Goal: Information Seeking & Learning: Learn about a topic

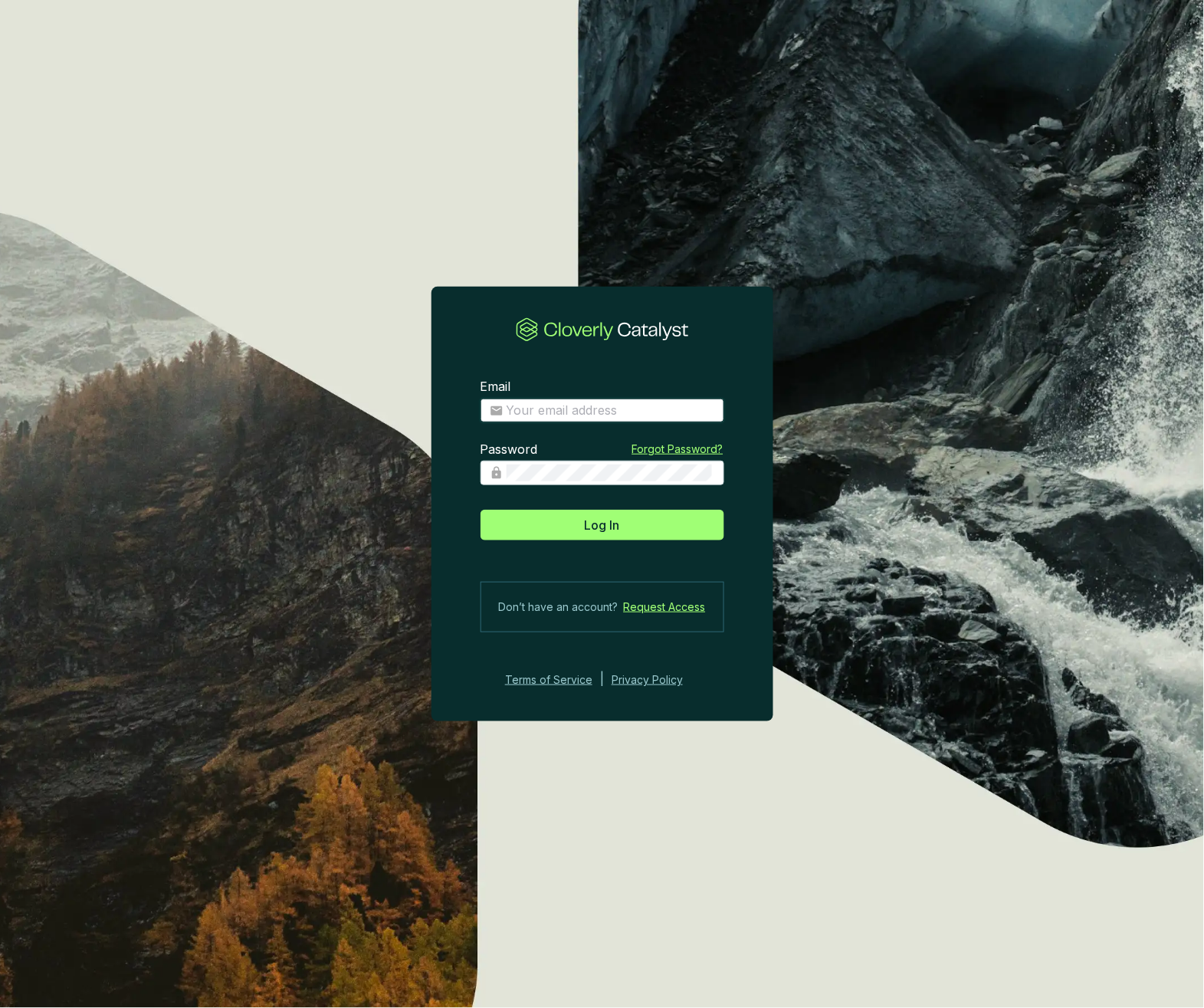
type input "josee@grogenics.eco"
click at [607, 527] on span "Log In" at bounding box center [603, 525] width 35 height 18
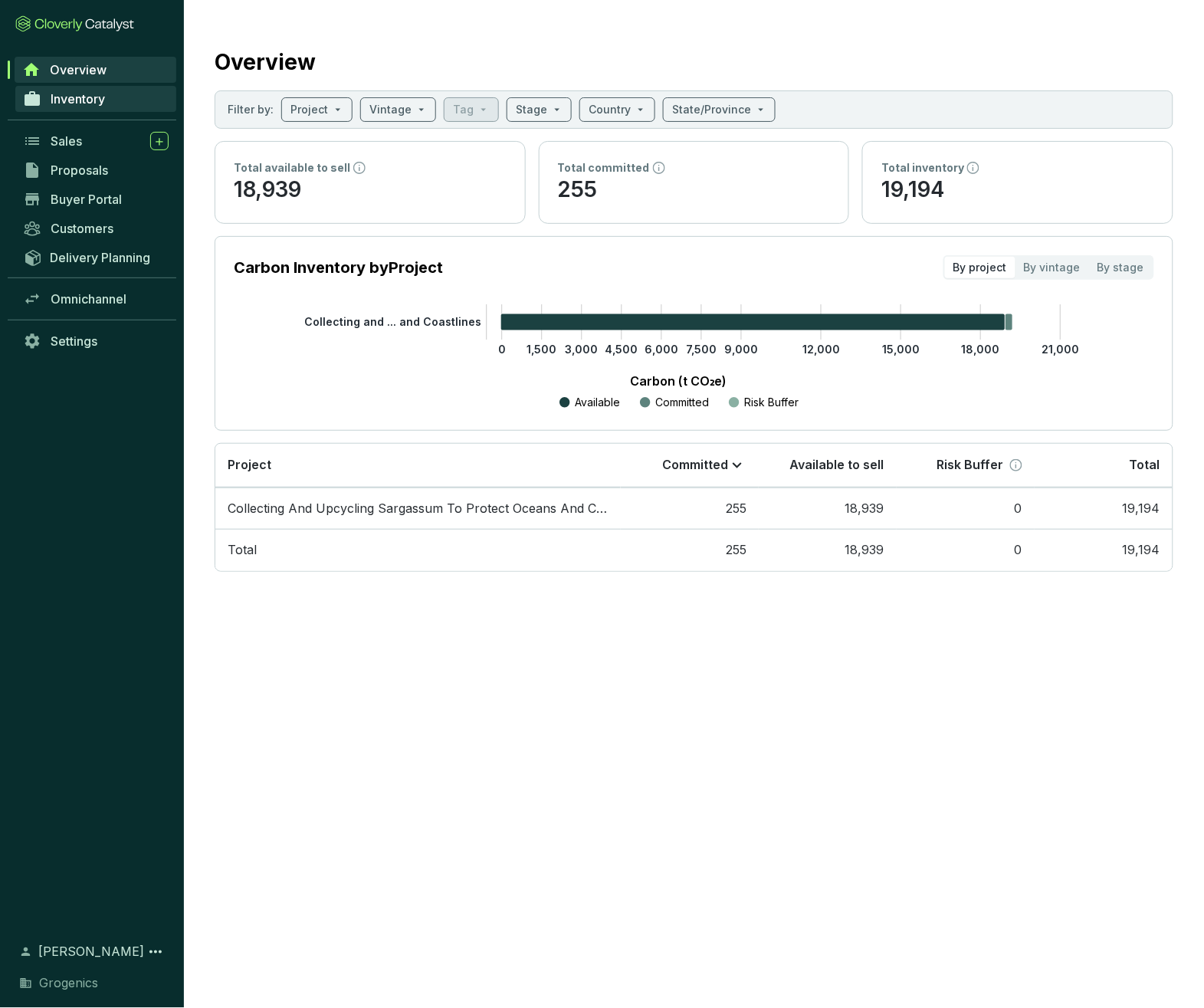
click at [76, 104] on span "Inventory" at bounding box center [78, 98] width 55 height 15
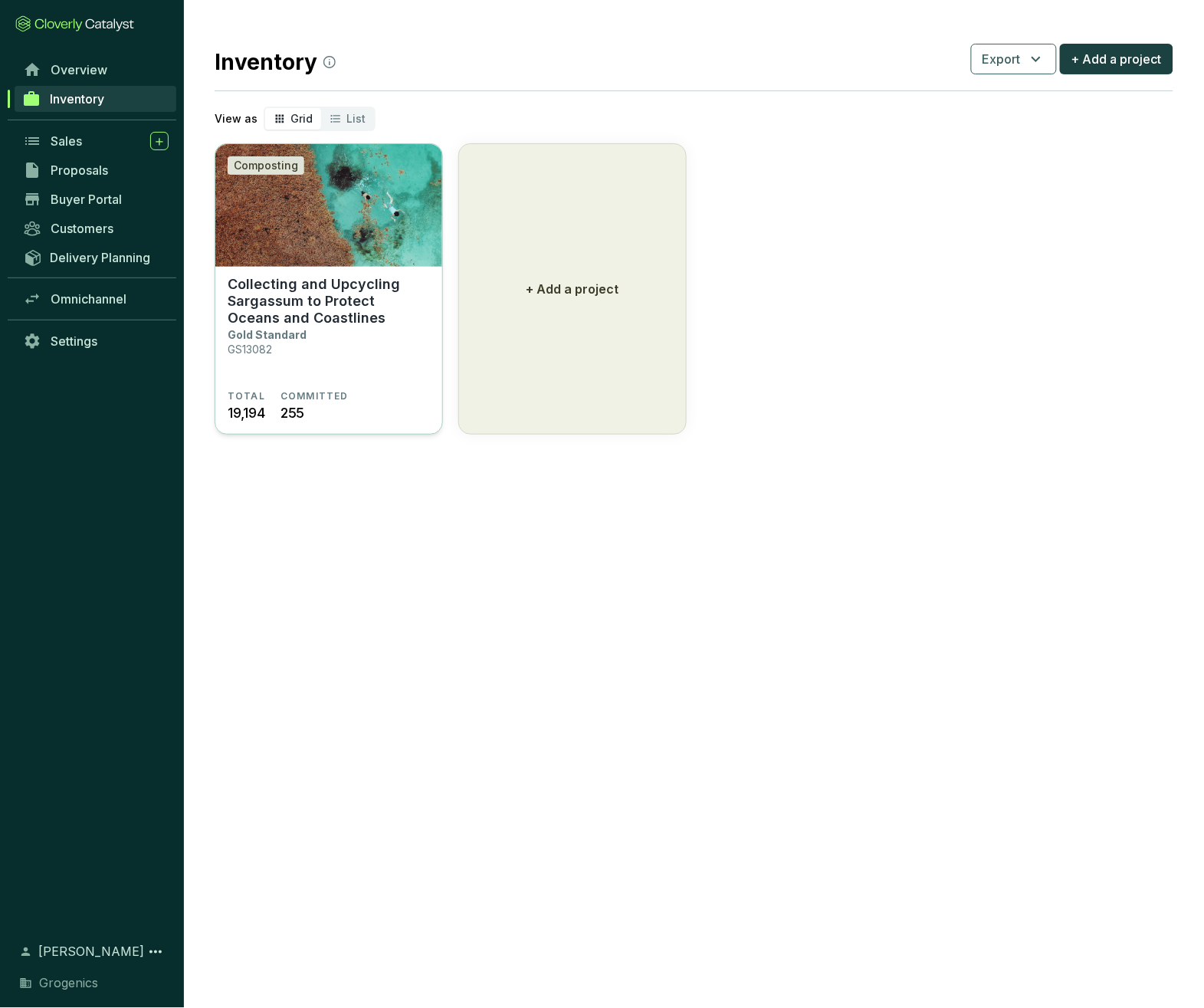
click at [374, 249] on img at bounding box center [329, 205] width 227 height 123
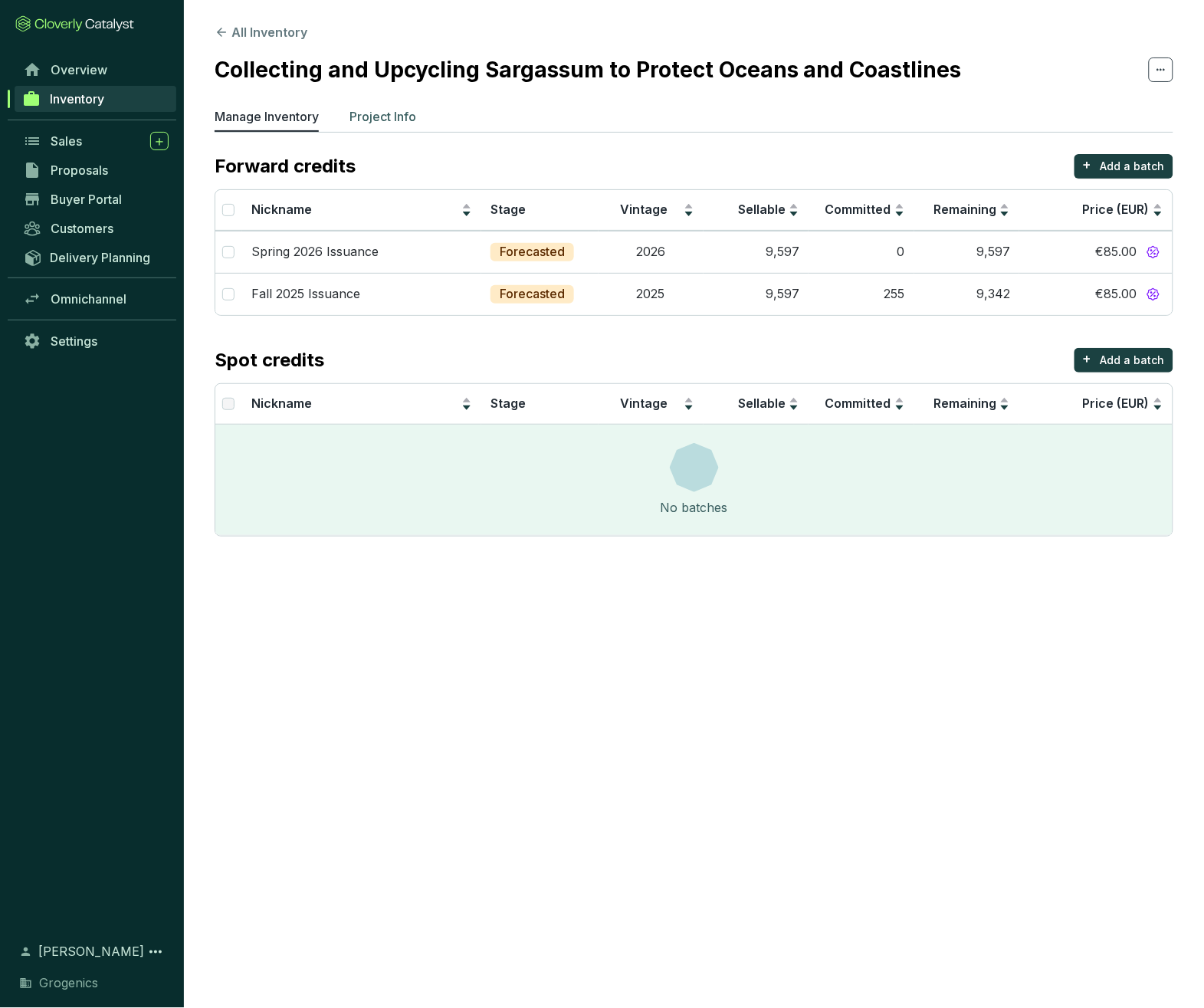
click at [396, 116] on p "Project Info" at bounding box center [383, 116] width 67 height 18
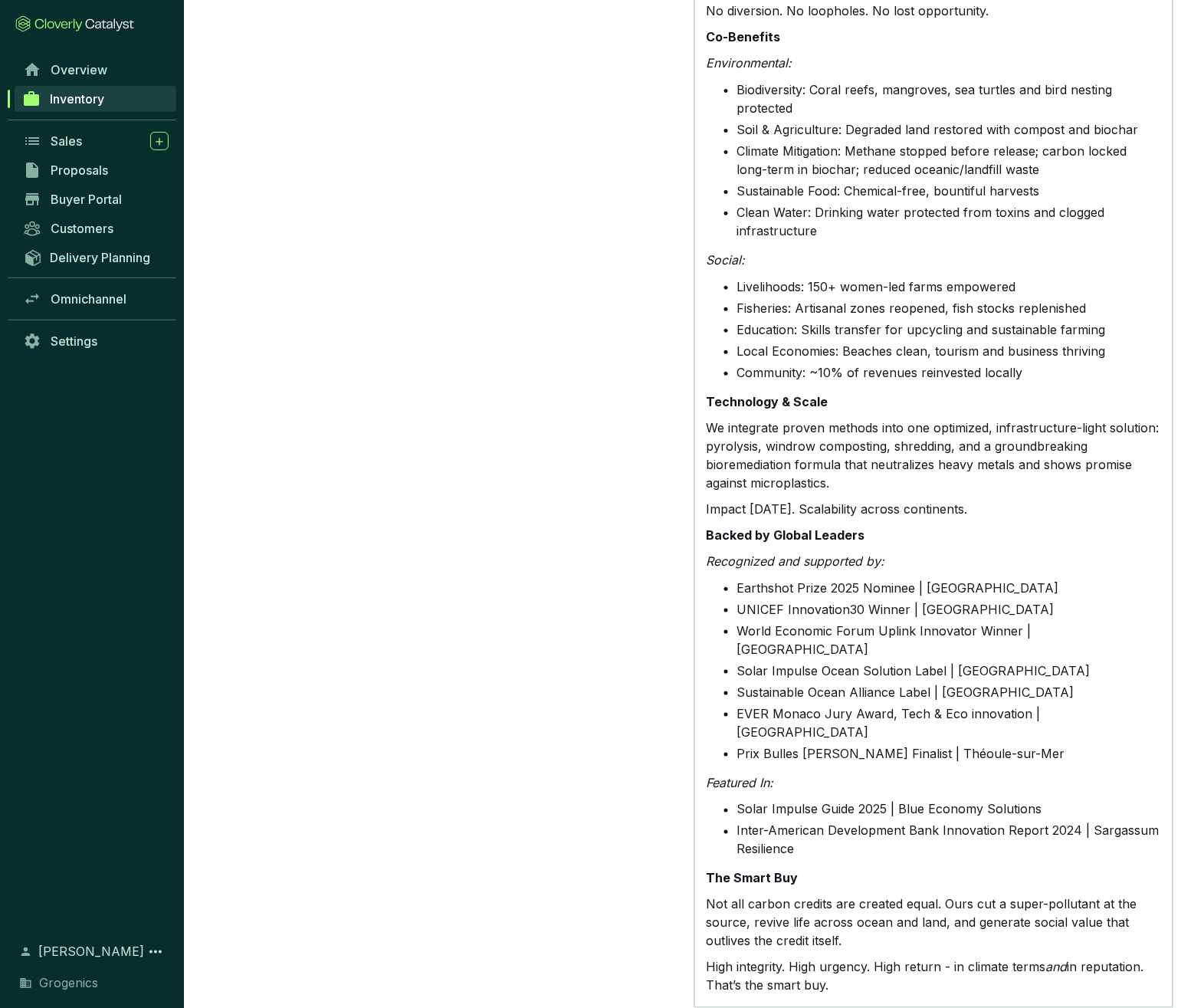
scroll to position [2192, 0]
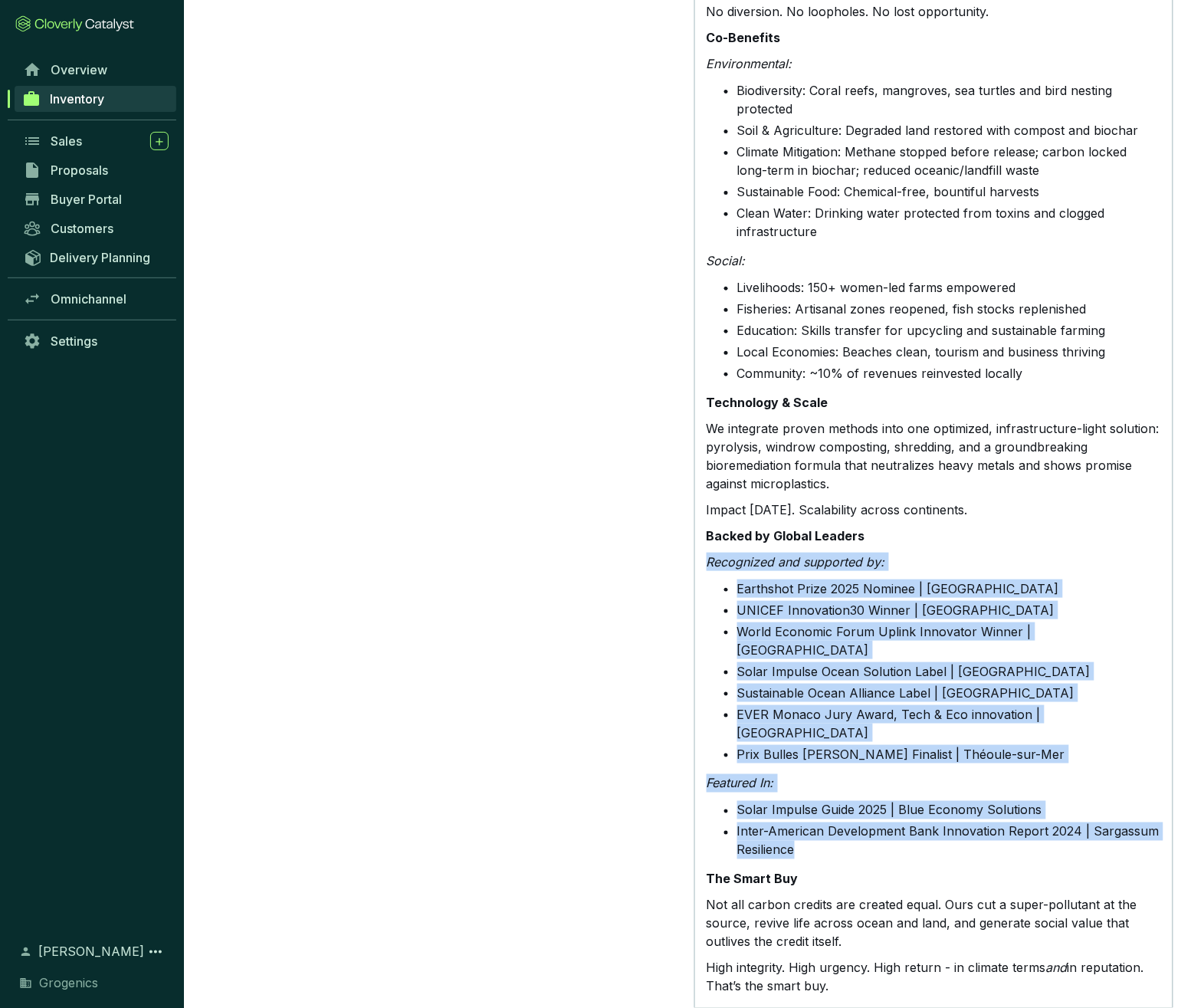
drag, startPoint x: 707, startPoint y: 514, endPoint x: 834, endPoint y: 757, distance: 274.2
copy div "Recognized and supported by: Earthshot Prize 2025 Nominee | London UNICEF Innov…"
